Goal: Information Seeking & Learning: Learn about a topic

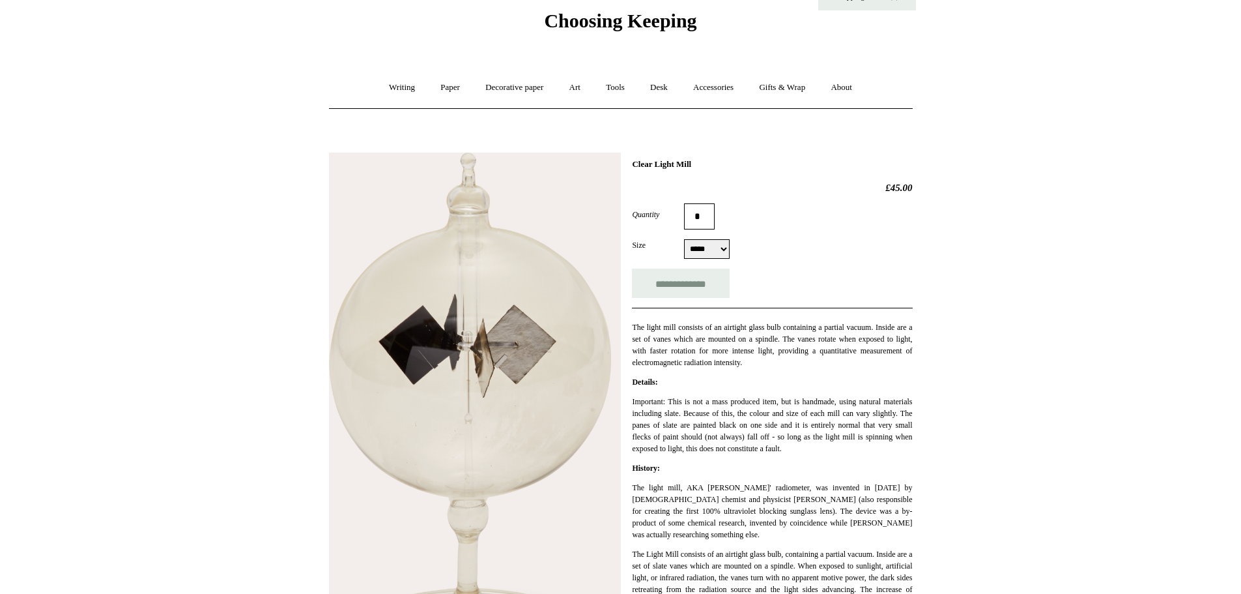
scroll to position [44, 0]
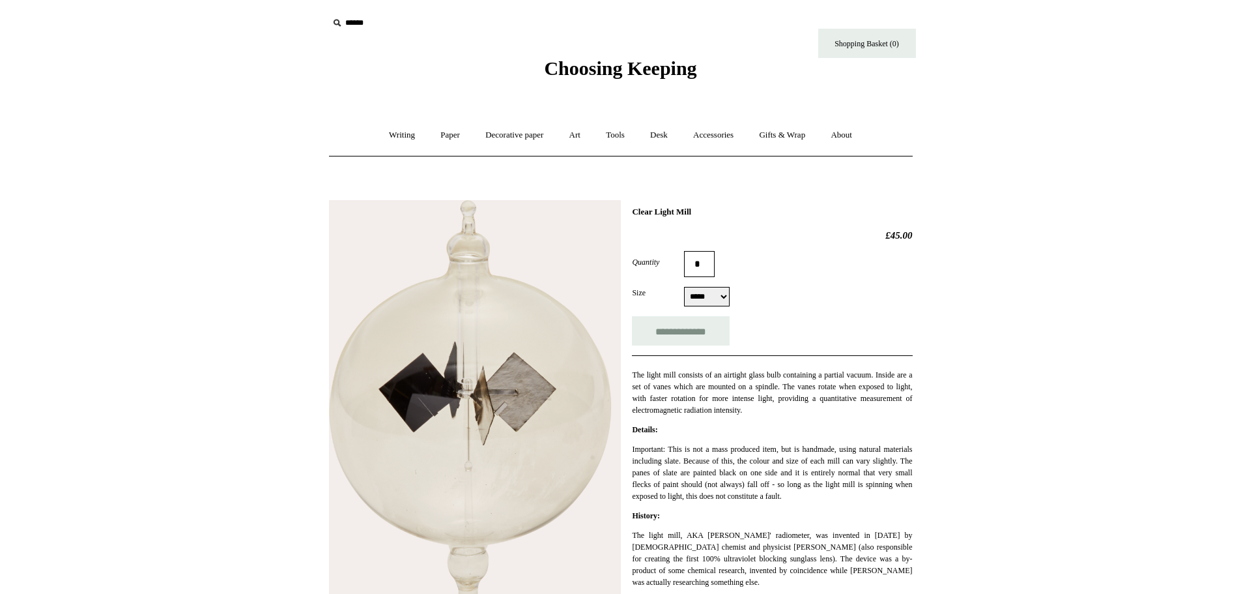
scroll to position [44, 0]
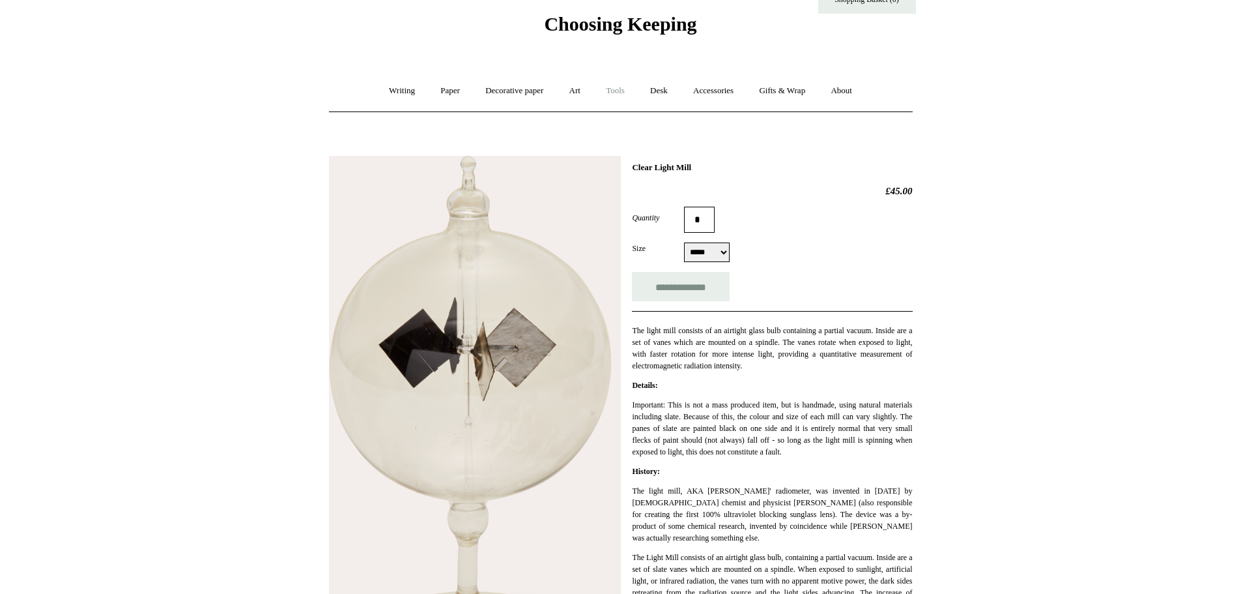
click at [627, 87] on link "Tools +" at bounding box center [615, 91] width 42 height 35
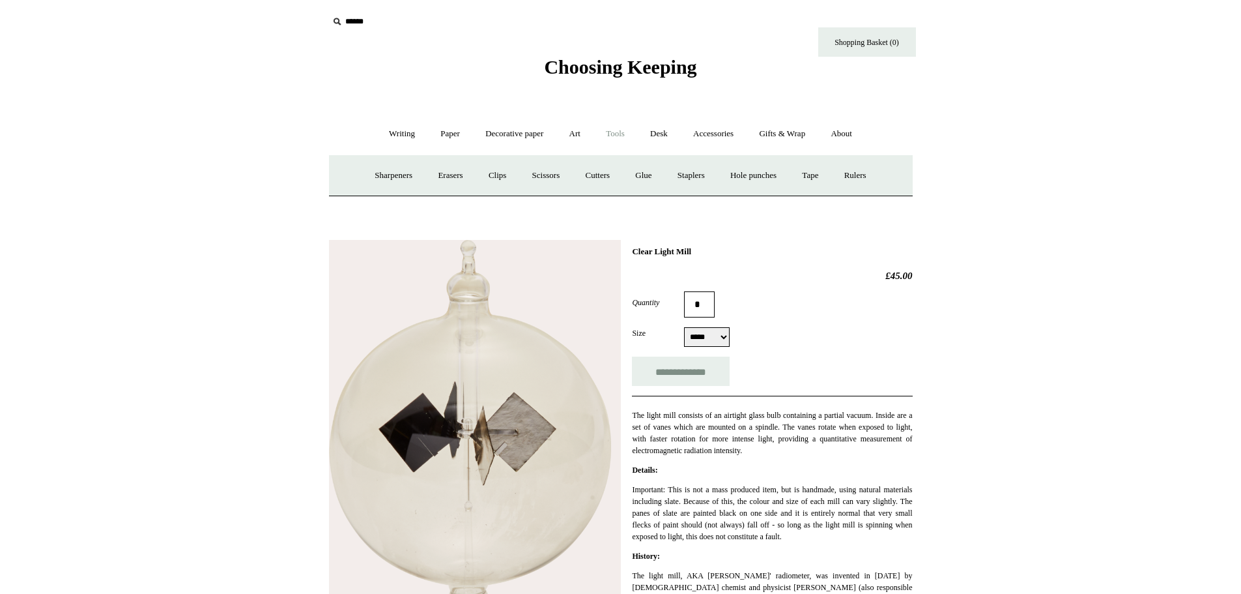
scroll to position [0, 0]
click at [588, 74] on span "Choosing Keeping" at bounding box center [620, 67] width 152 height 21
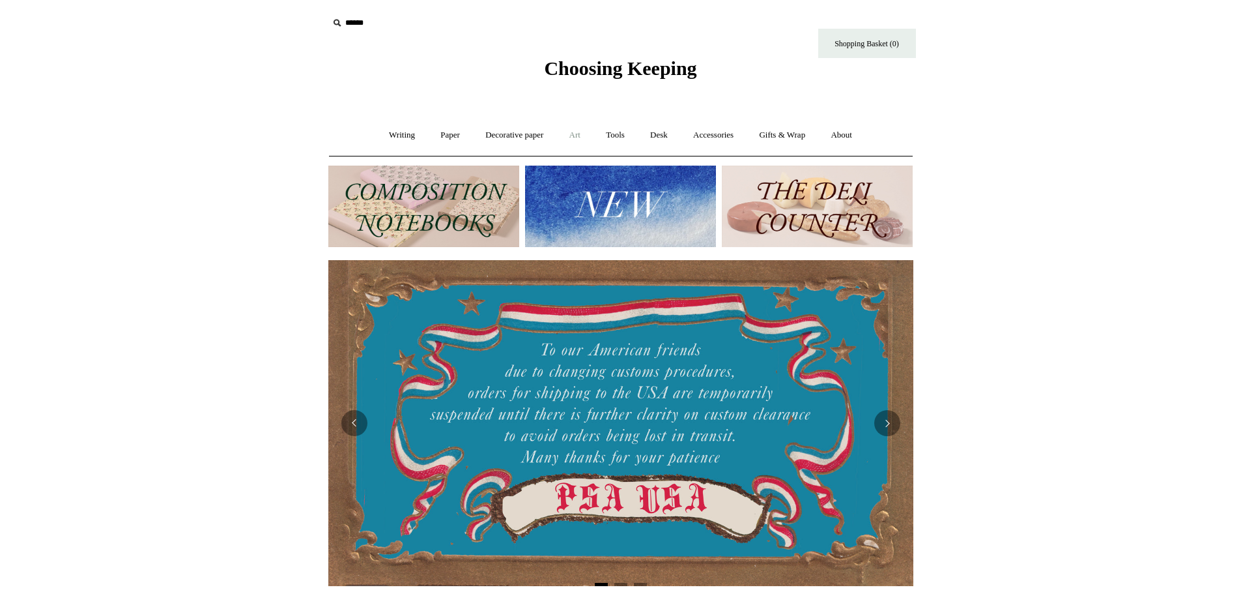
click at [580, 136] on link "Art +" at bounding box center [575, 135] width 35 height 35
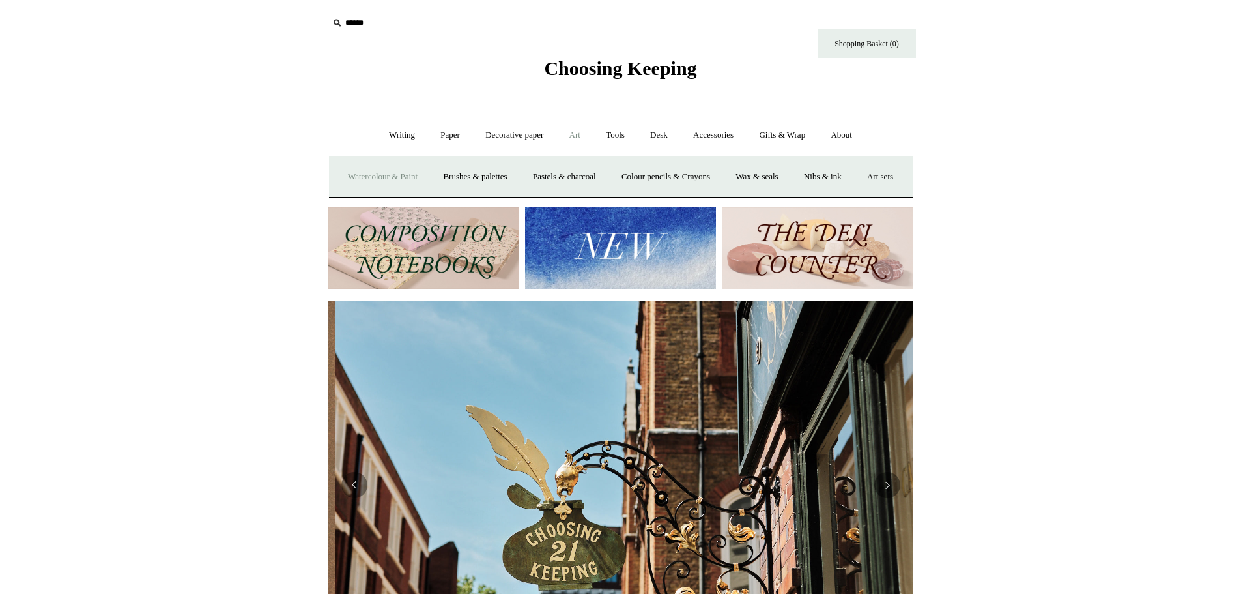
scroll to position [0, 585]
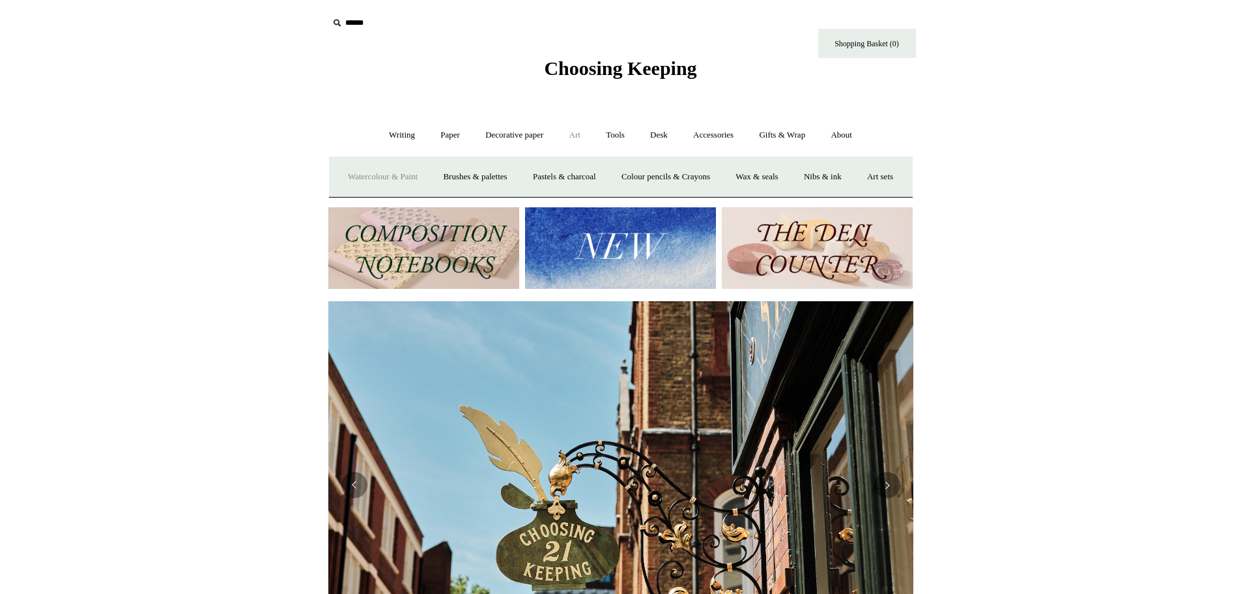
click at [398, 180] on link "Watercolour & Paint" at bounding box center [382, 177] width 93 height 35
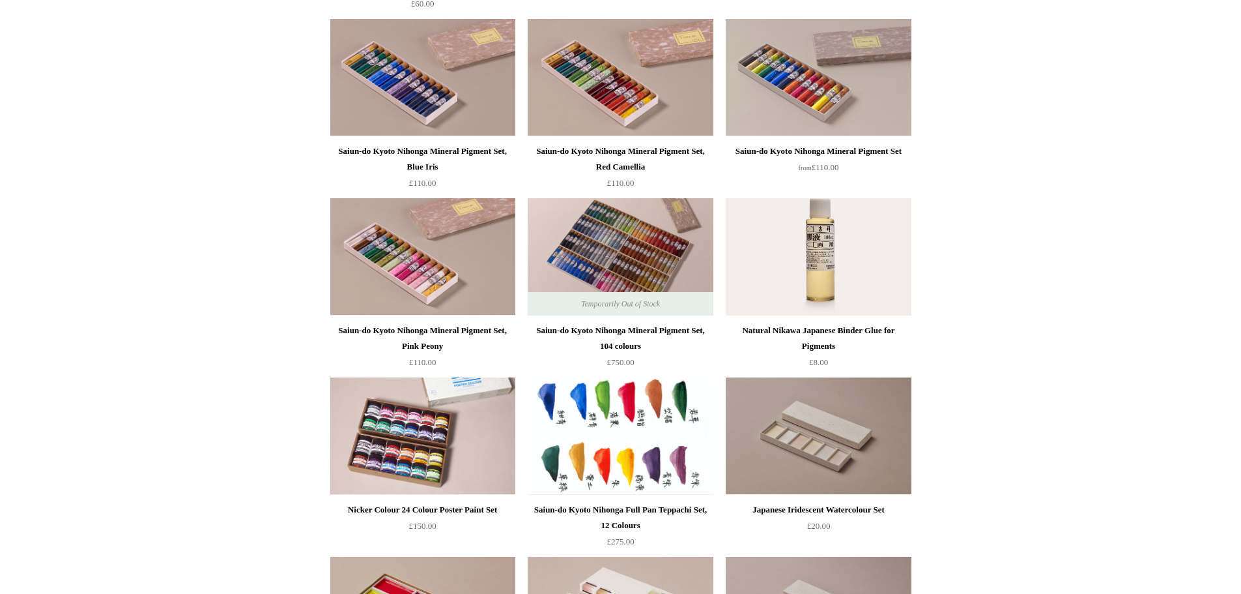
scroll to position [1329, 0]
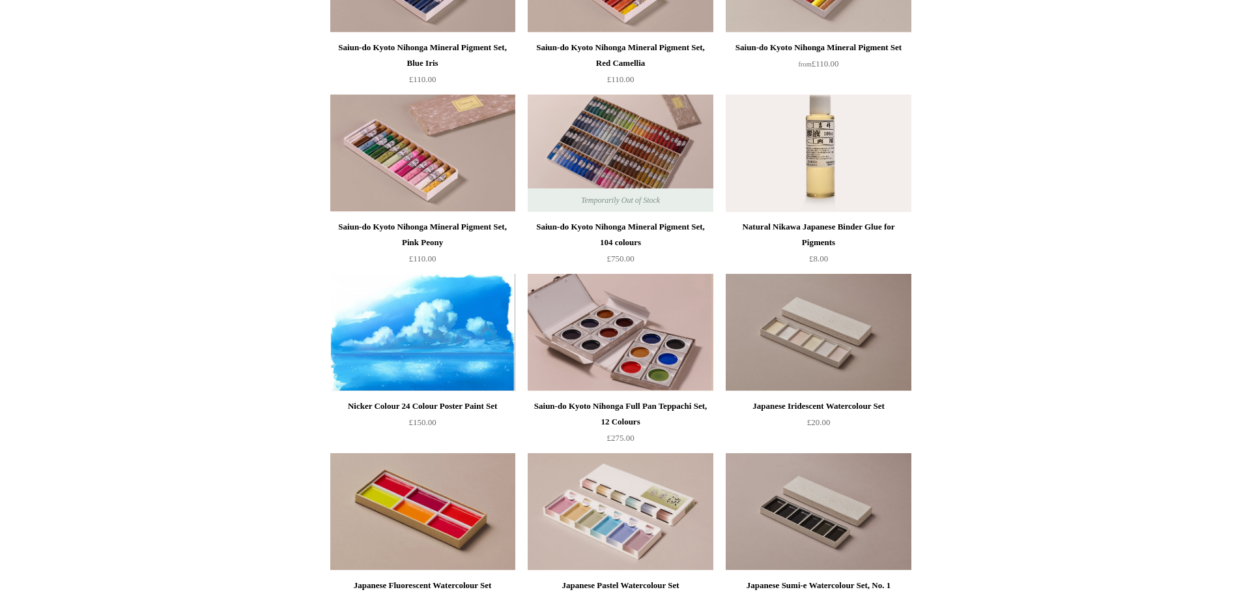
click at [434, 337] on img at bounding box center [422, 332] width 185 height 117
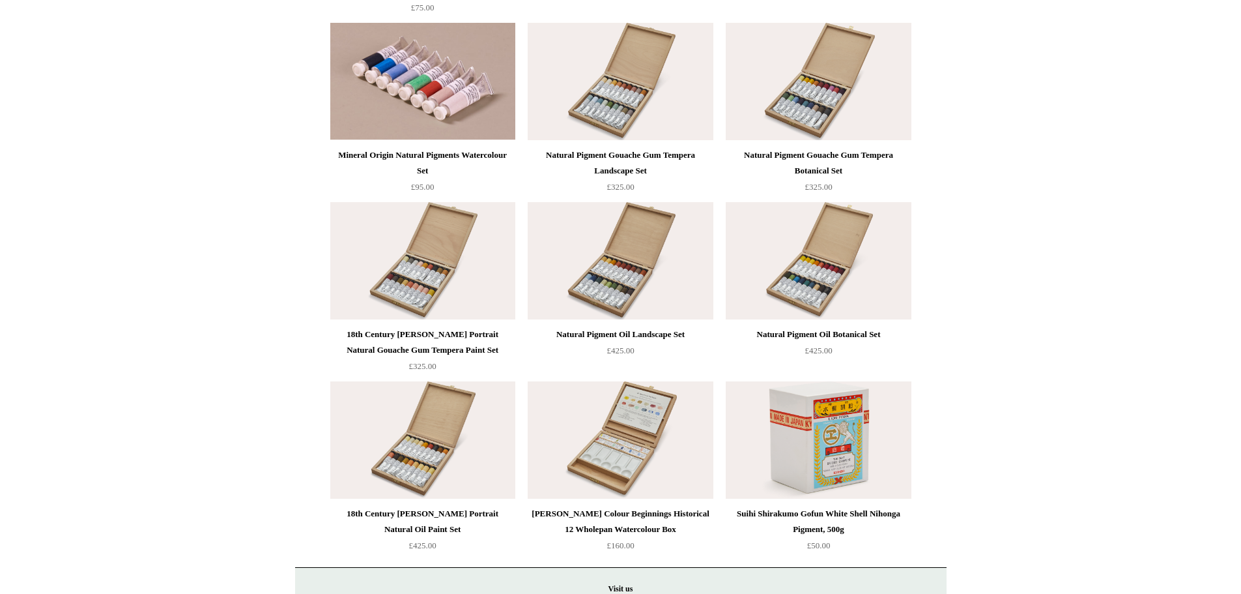
scroll to position [2465, 0]
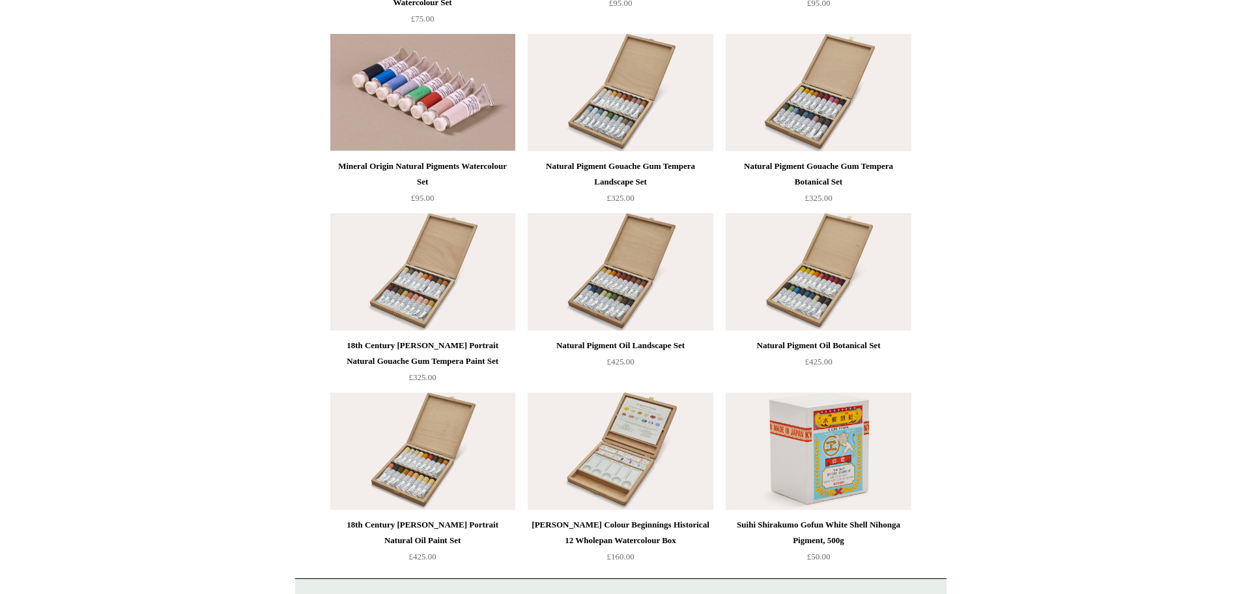
click at [641, 104] on img at bounding box center [620, 92] width 185 height 117
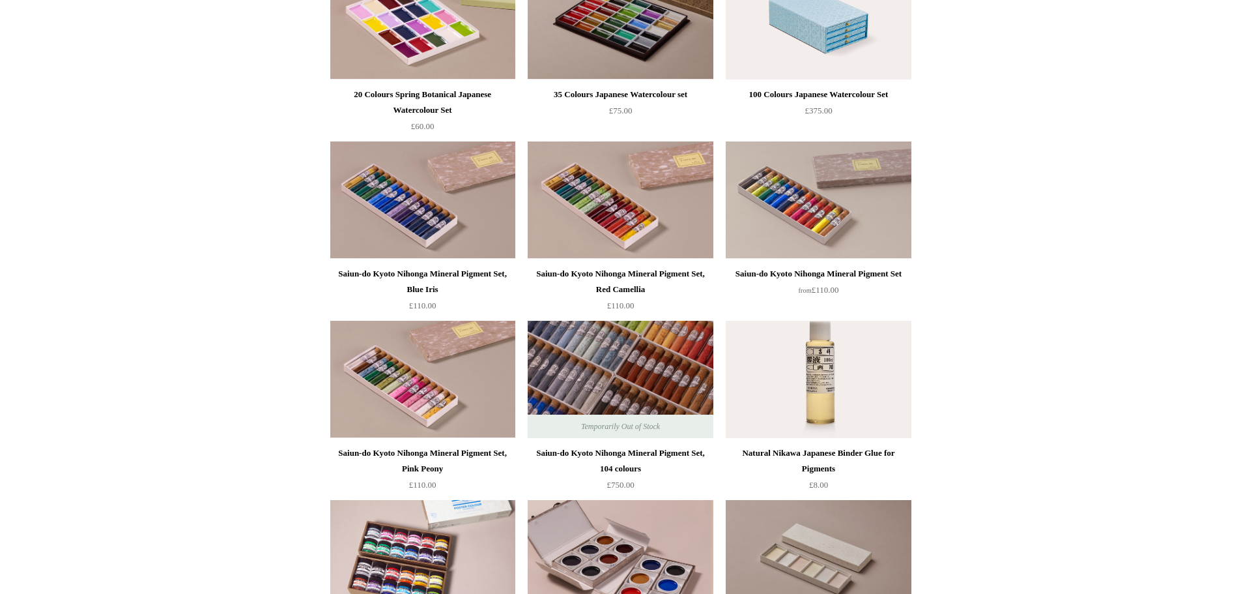
scroll to position [1115, 0]
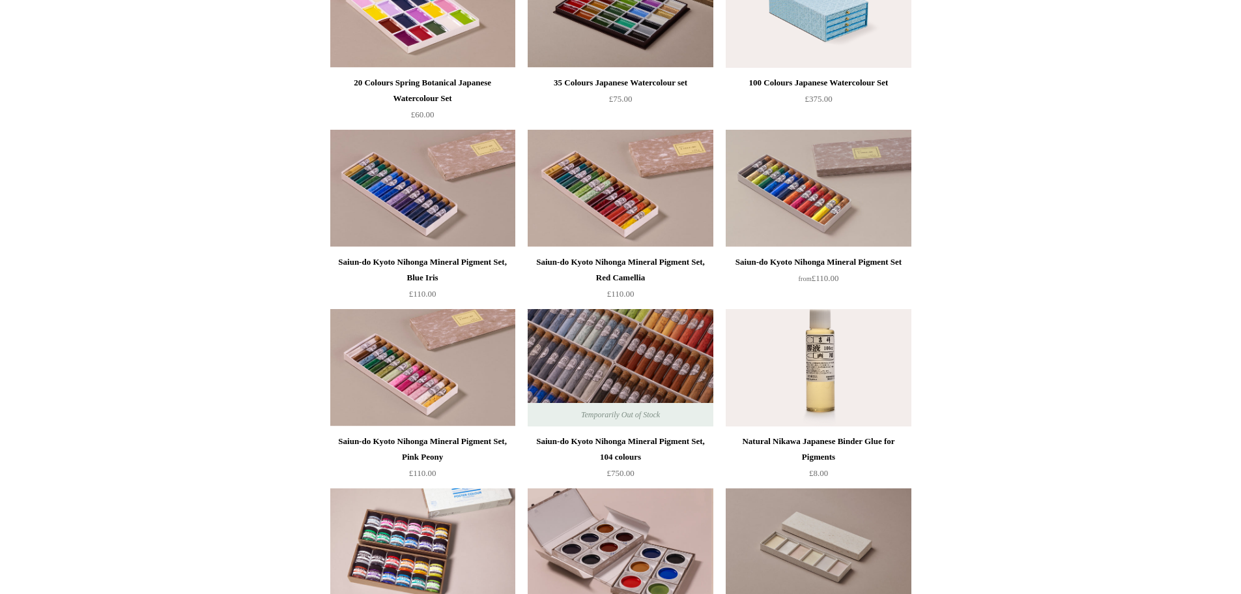
click at [603, 388] on img at bounding box center [620, 367] width 185 height 117
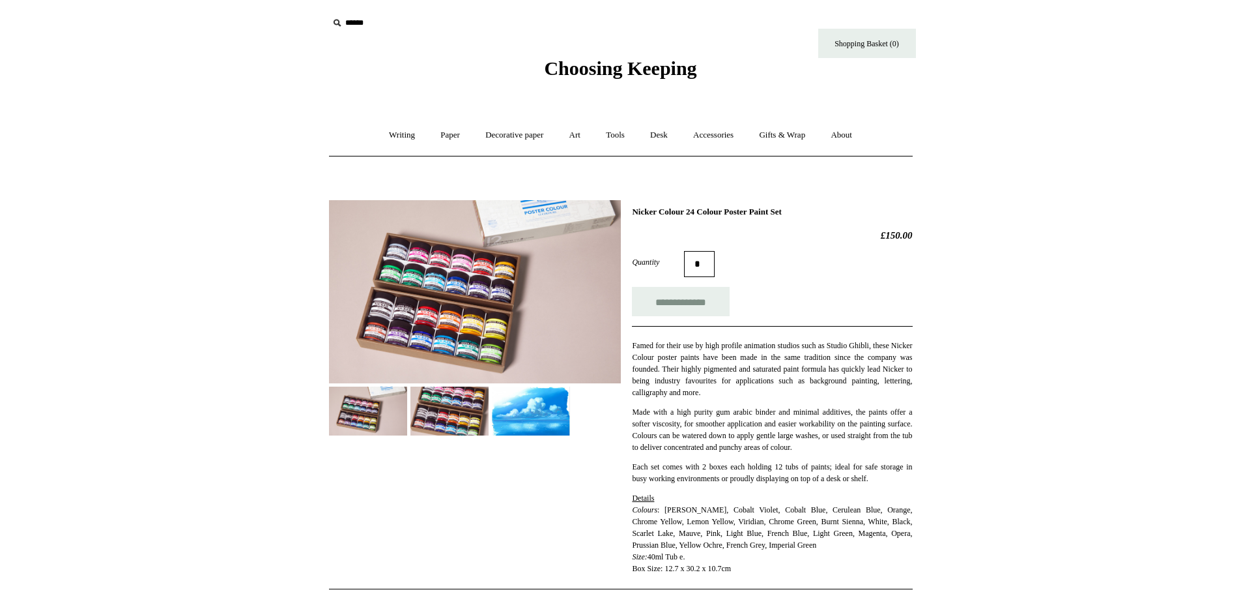
click at [436, 410] on img at bounding box center [449, 410] width 78 height 49
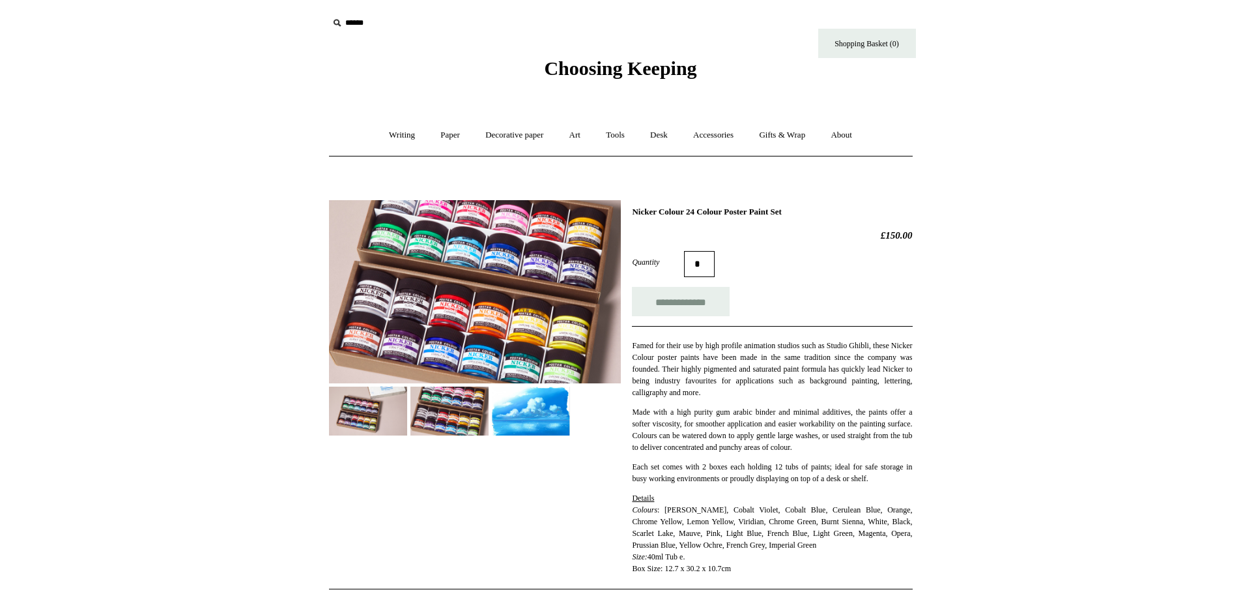
click at [410, 326] on img at bounding box center [475, 291] width 292 height 183
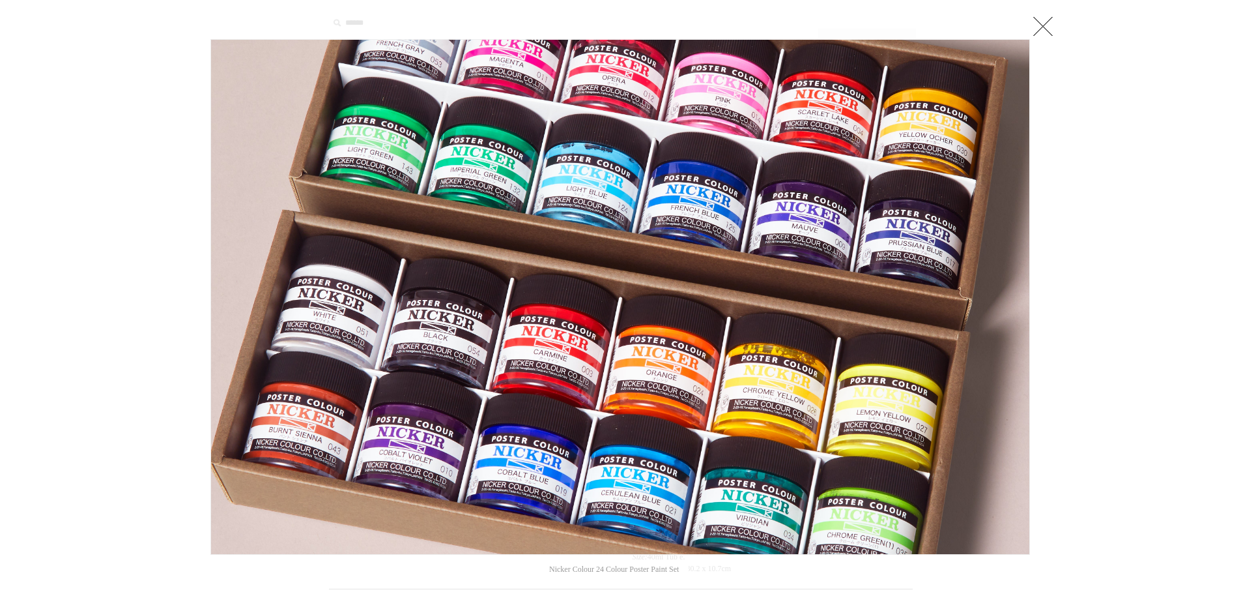
click at [145, 171] on div at bounding box center [620, 502] width 1241 height 1005
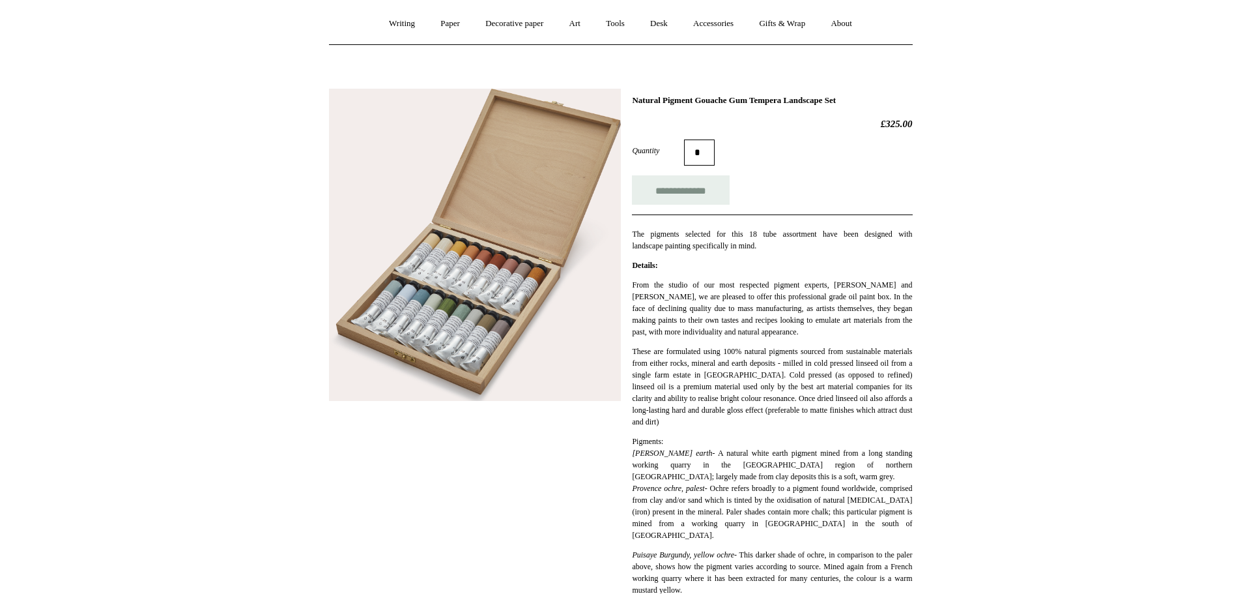
scroll to position [115, 0]
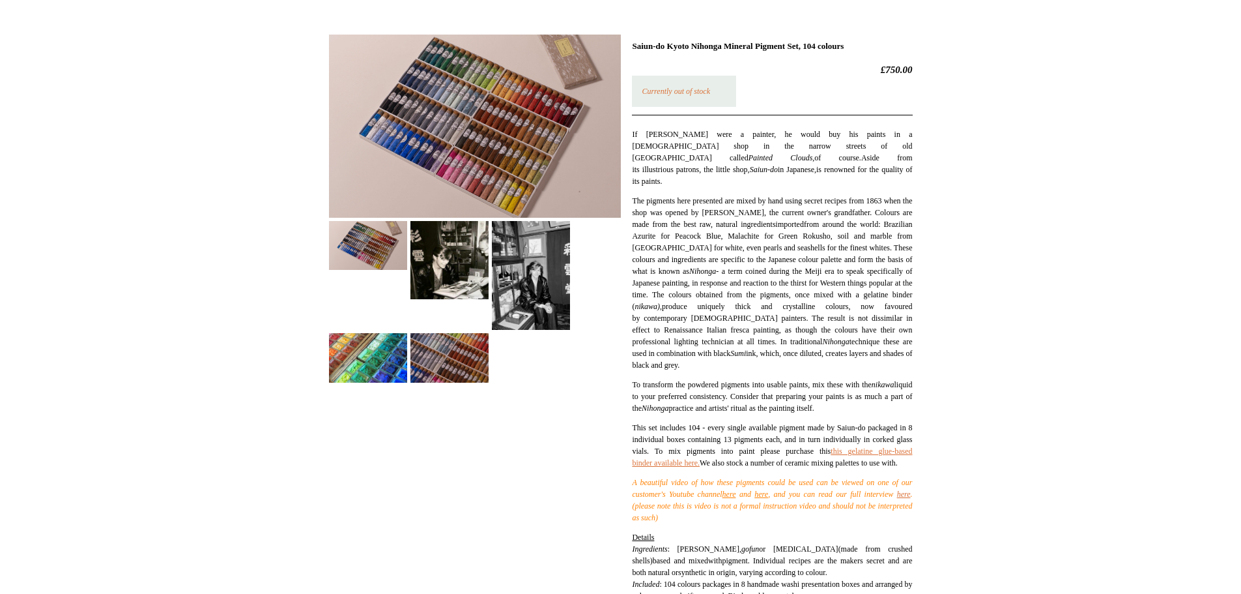
scroll to position [165, 0]
click at [430, 353] on img at bounding box center [449, 358] width 78 height 49
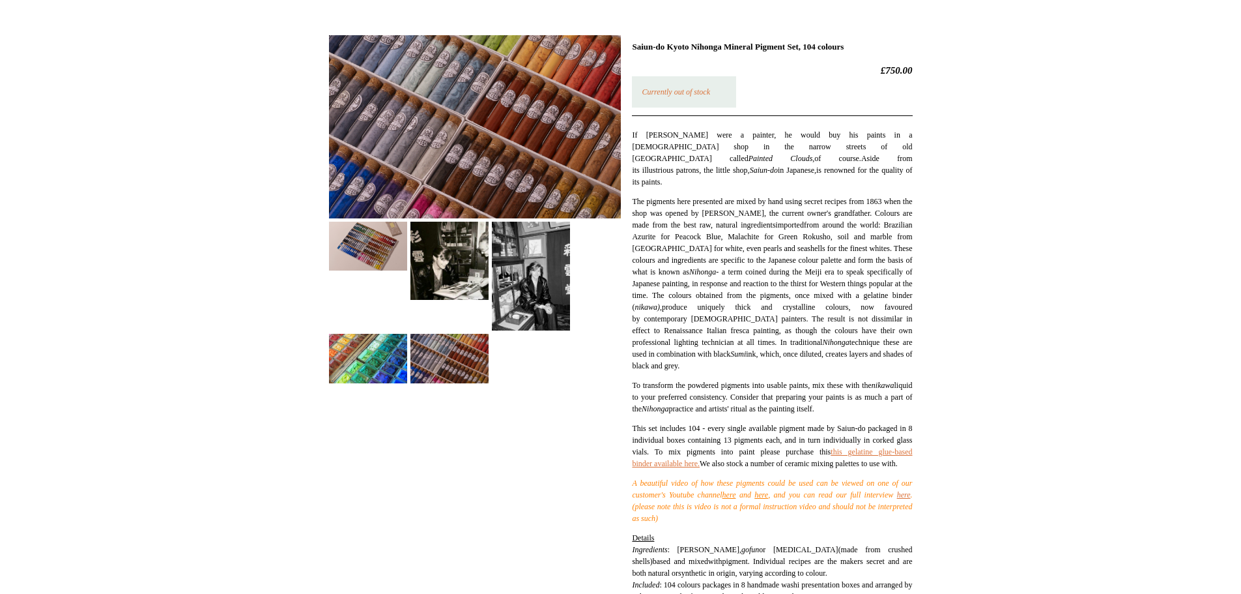
click at [384, 349] on img at bounding box center [368, 358] width 78 height 49
